Goal: Task Accomplishment & Management: Use online tool/utility

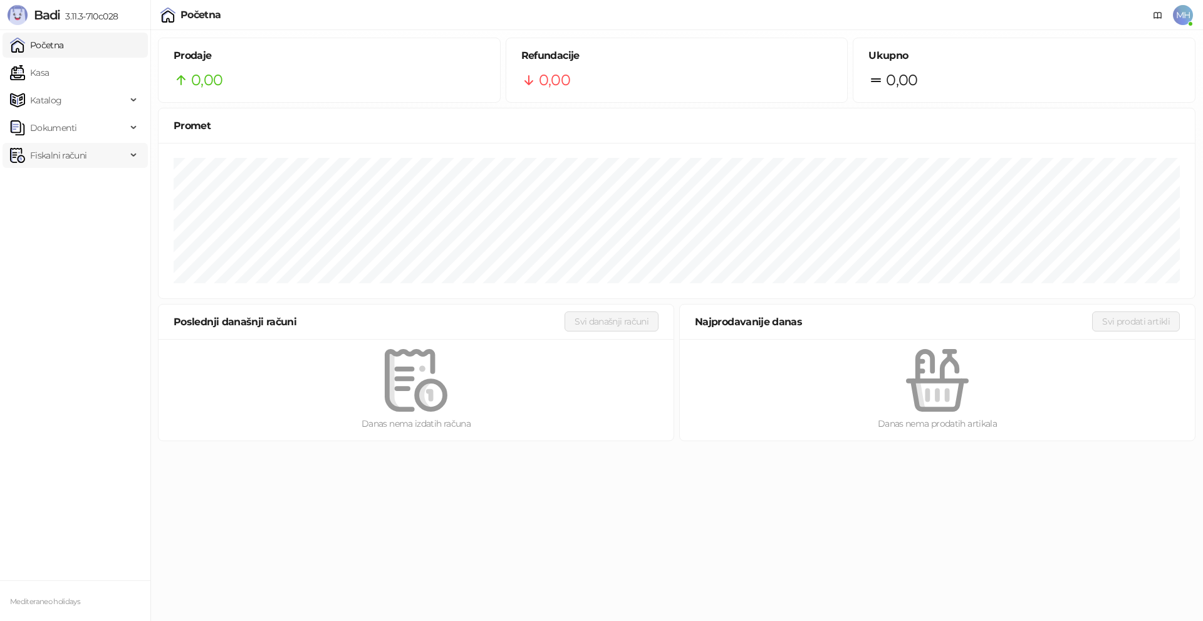
click at [137, 154] on div "Fiskalni računi" at bounding box center [75, 155] width 145 height 25
click at [83, 184] on link "Izdati računi" at bounding box center [49, 182] width 68 height 25
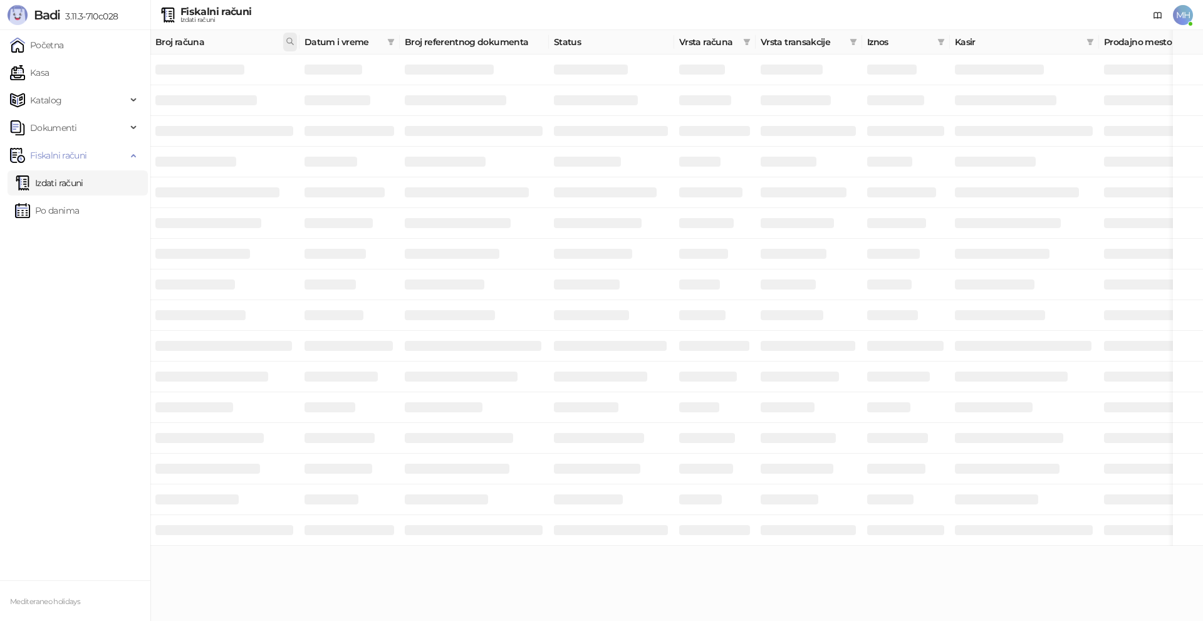
click at [290, 39] on icon at bounding box center [290, 41] width 9 height 9
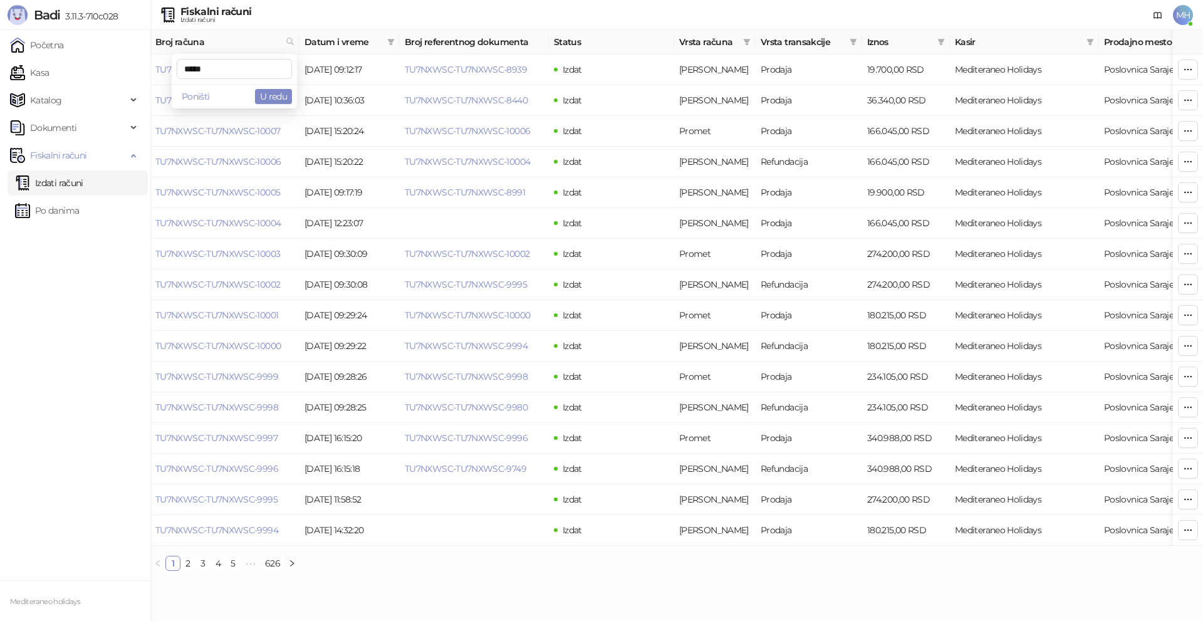
type input "*****"
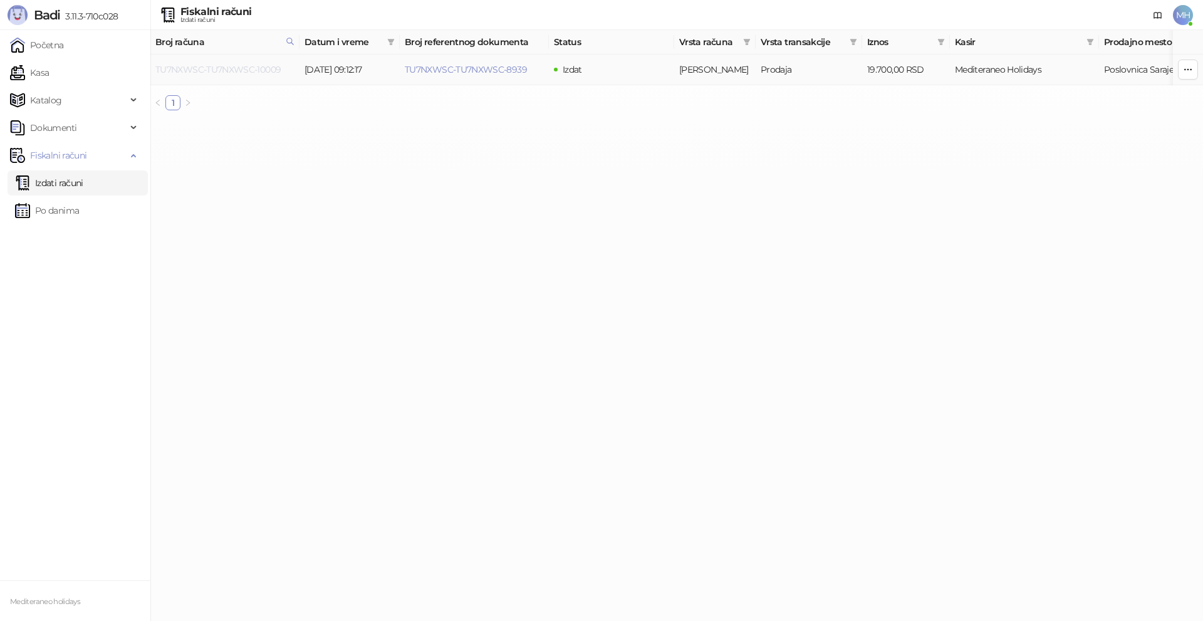
click at [254, 70] on link "TU7NXWSC-TU7NXWSC-10009" at bounding box center [217, 69] width 125 height 11
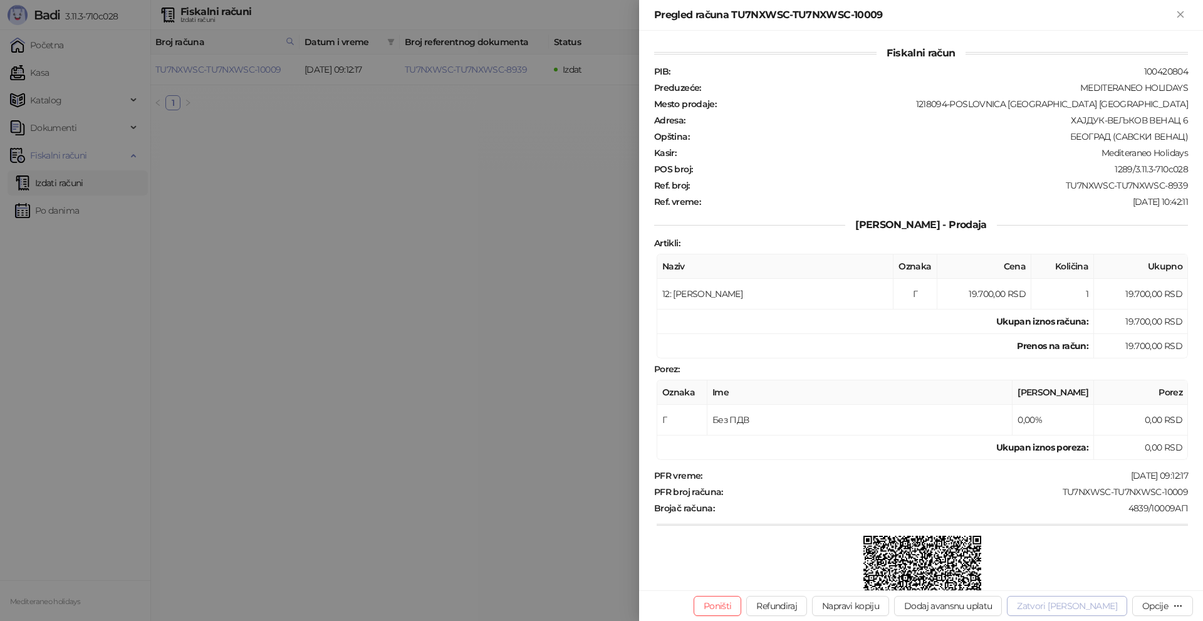
click at [1102, 606] on button "Zatvori avans" at bounding box center [1067, 606] width 120 height 20
type input "**********"
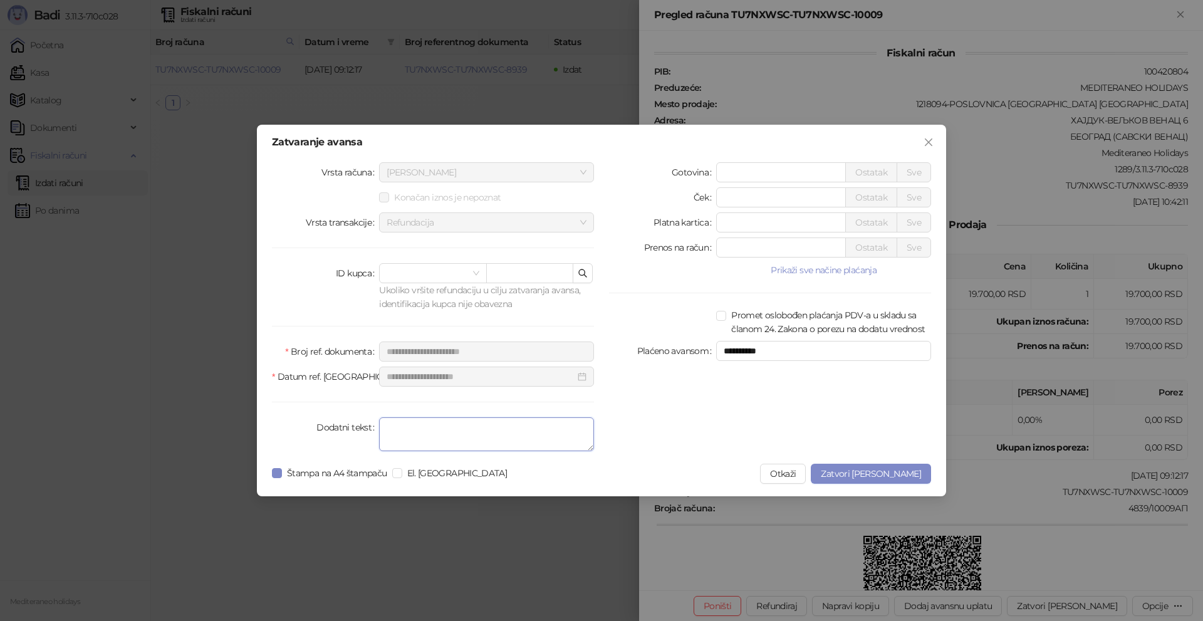
click at [413, 423] on textarea "Dodatni tekst" at bounding box center [486, 434] width 215 height 34
type textarea "*********"
click at [902, 473] on span "Zatvori avans" at bounding box center [871, 473] width 100 height 11
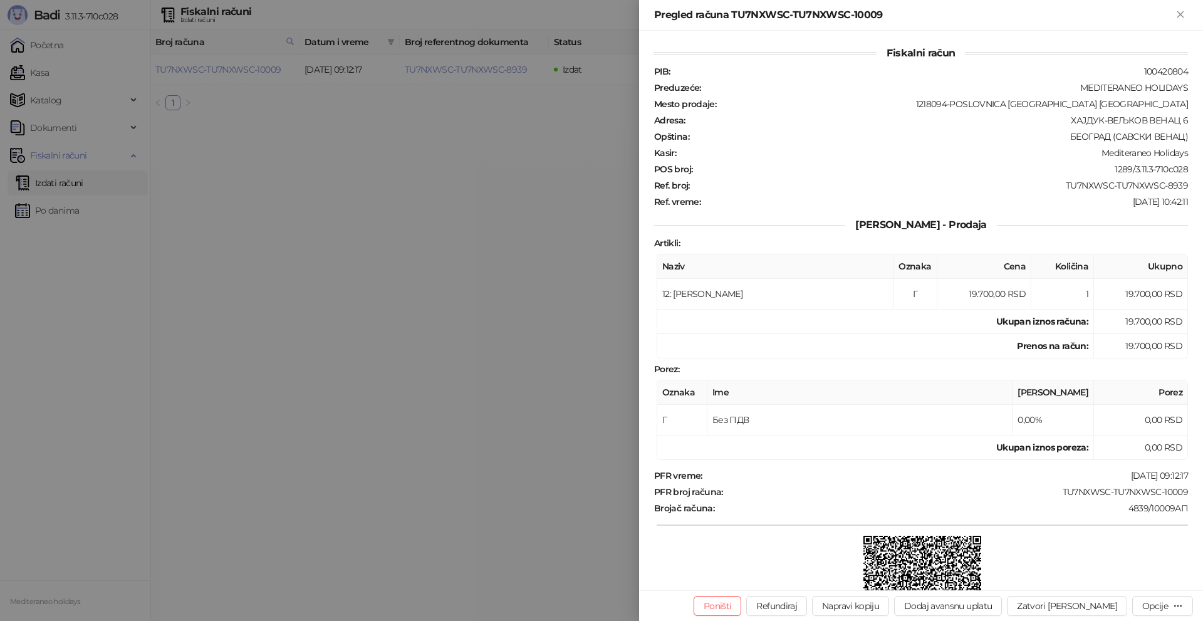
drag, startPoint x: 1183, startPoint y: 14, endPoint x: 1195, endPoint y: 0, distance: 18.2
click at [1185, 13] on icon "Zatvori" at bounding box center [1180, 14] width 11 height 11
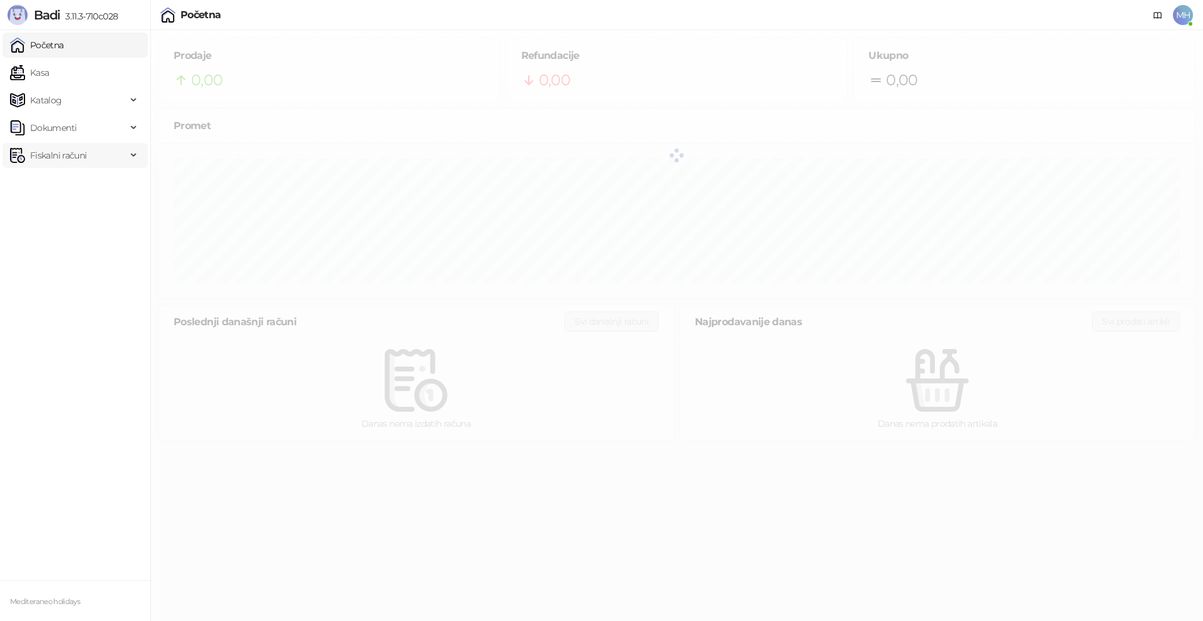
click at [130, 149] on div "Fiskalni računi" at bounding box center [75, 155] width 145 height 25
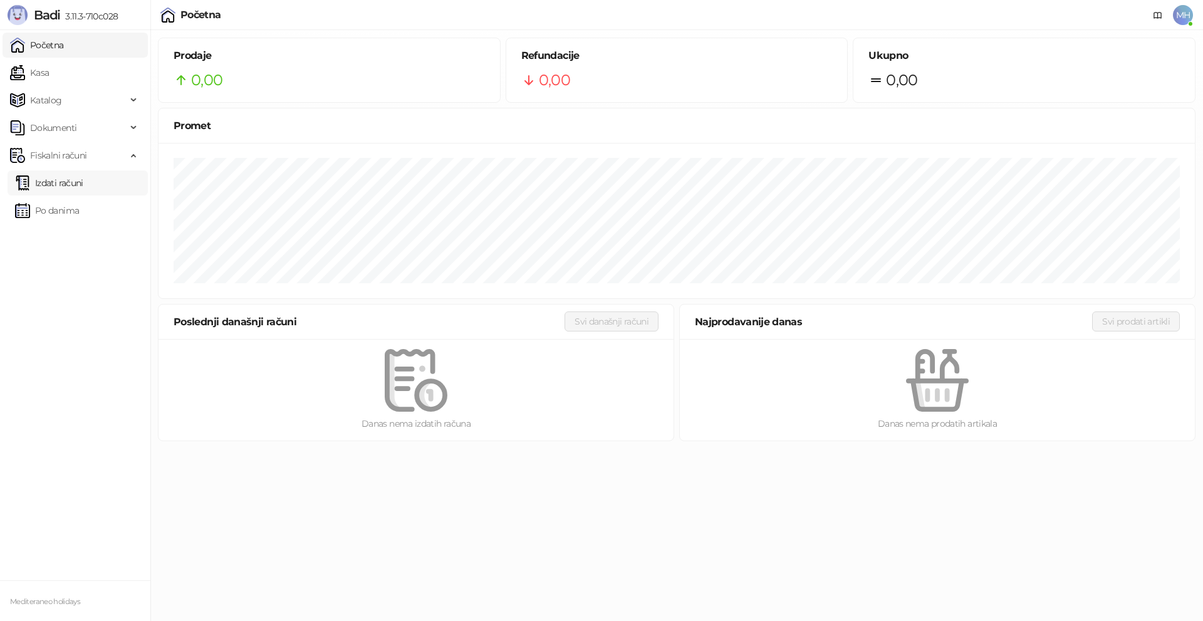
click at [76, 182] on link "Izdati računi" at bounding box center [49, 182] width 68 height 25
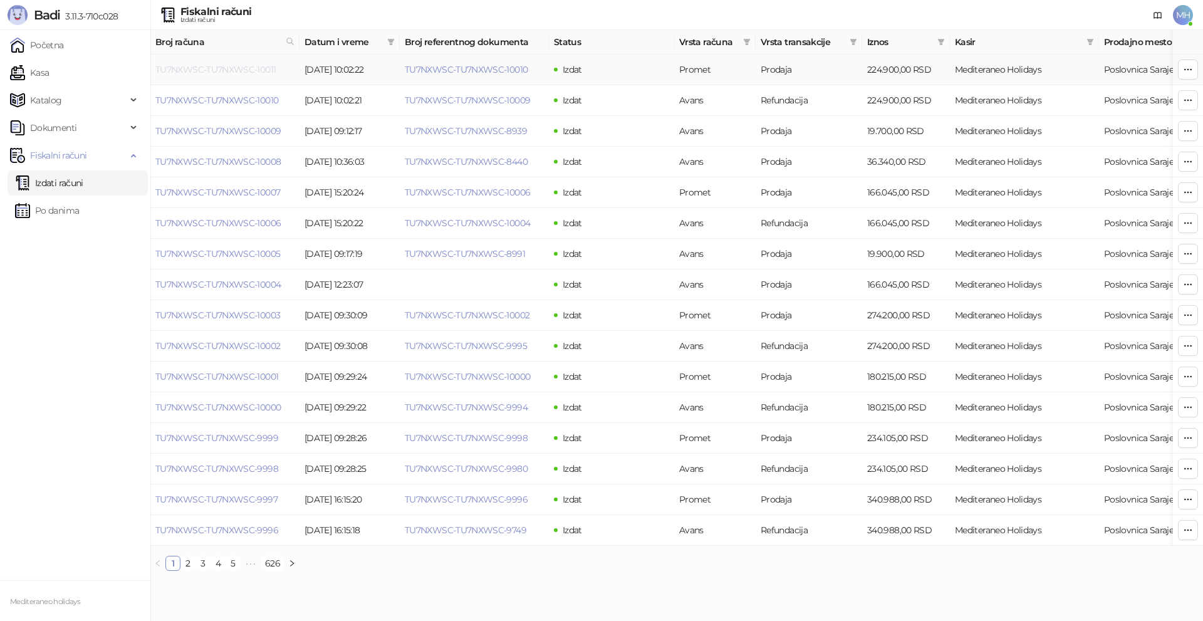
click at [209, 68] on link "TU7NXWSC-TU7NXWSC-10011" at bounding box center [215, 69] width 120 height 11
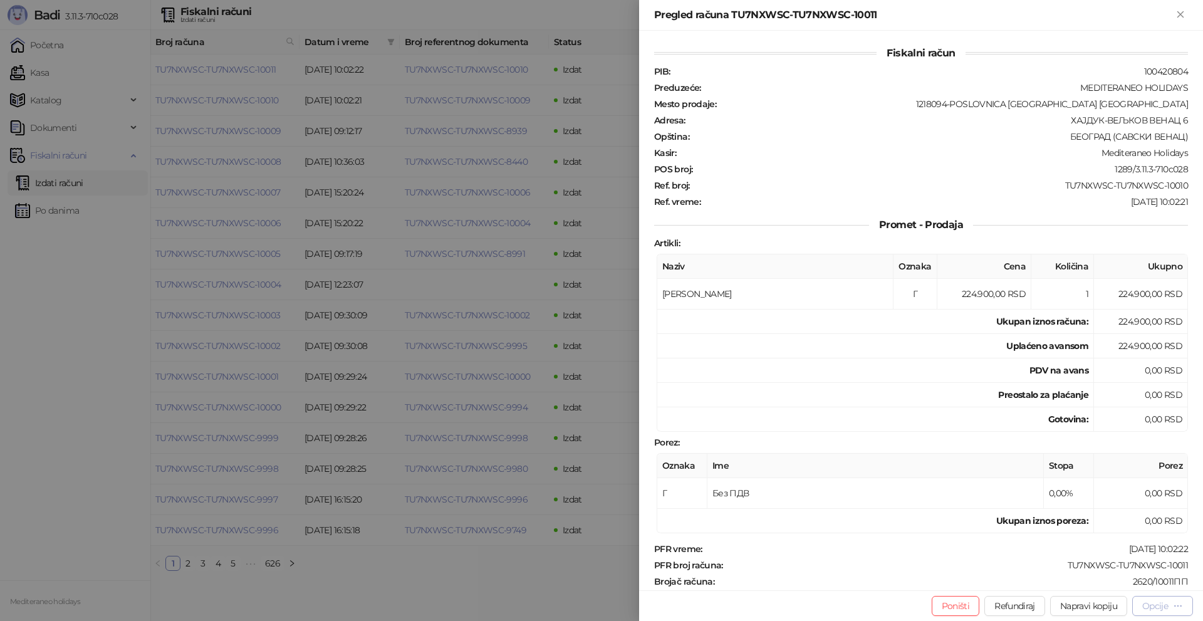
click at [1179, 605] on icon "button" at bounding box center [1178, 606] width 10 height 10
click at [1122, 540] on span "Štampaj na A4 štampaču" at bounding box center [1119, 541] width 128 height 14
click at [1183, 13] on icon "Zatvori" at bounding box center [1181, 14] width 6 height 6
